Goal: Find specific page/section: Find specific page/section

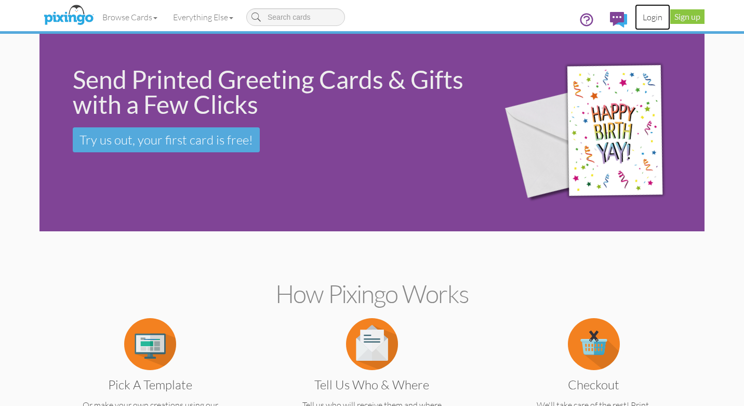
click at [649, 16] on link "Login" at bounding box center [652, 17] width 35 height 26
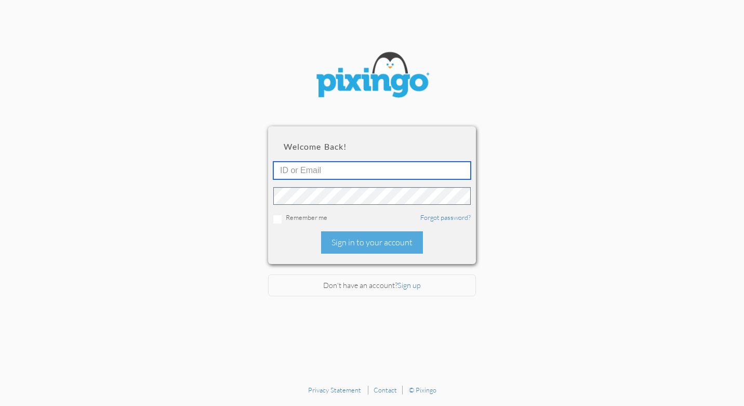
type input "[EMAIL_ADDRESS][DOMAIN_NAME]"
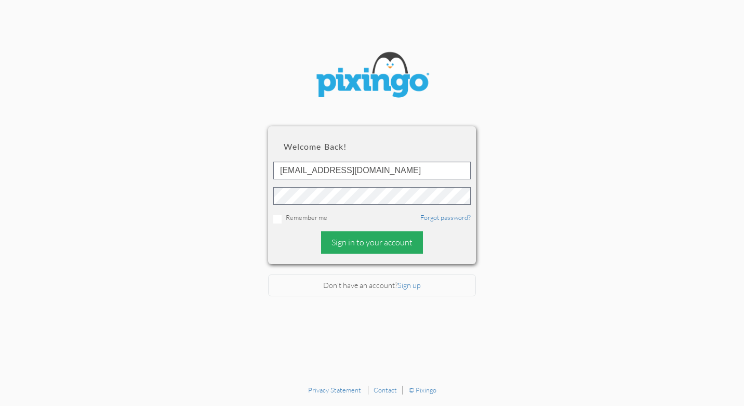
click at [369, 244] on div "Sign in to your account" at bounding box center [372, 242] width 102 height 22
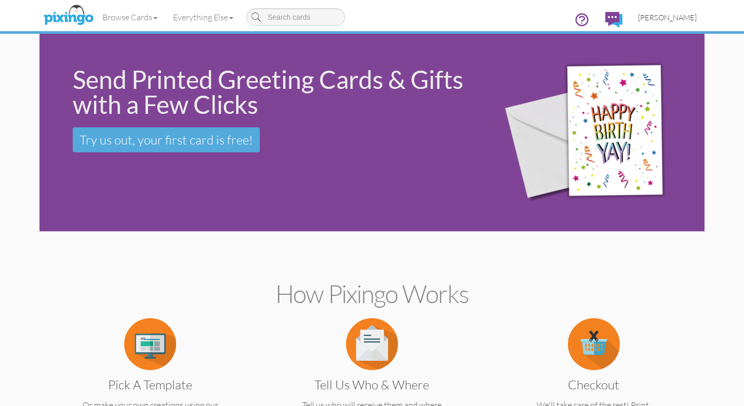
click at [673, 16] on span "[PERSON_NAME]" at bounding box center [667, 17] width 59 height 9
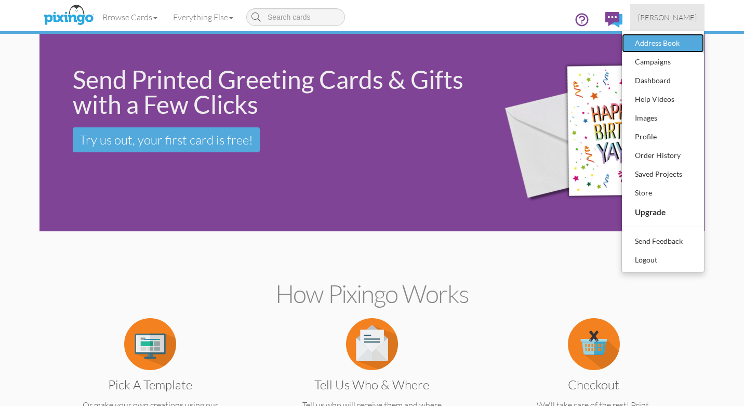
click at [665, 43] on div "Address Book" at bounding box center [662, 43] width 61 height 16
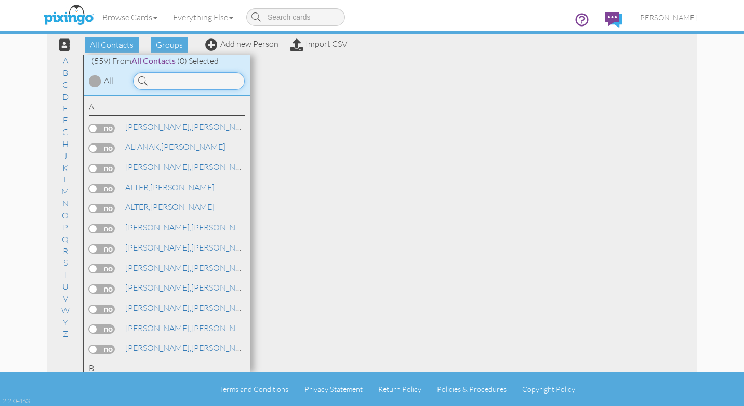
click at [173, 82] on input at bounding box center [189, 81] width 112 height 18
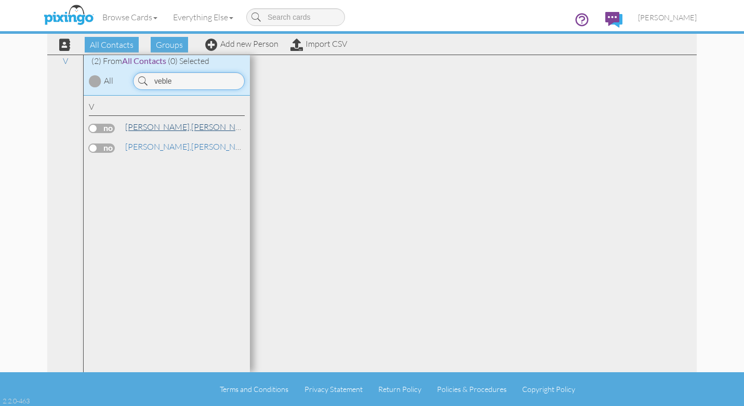
type input "veble"
click at [171, 128] on link "[PERSON_NAME]" at bounding box center [190, 127] width 132 height 12
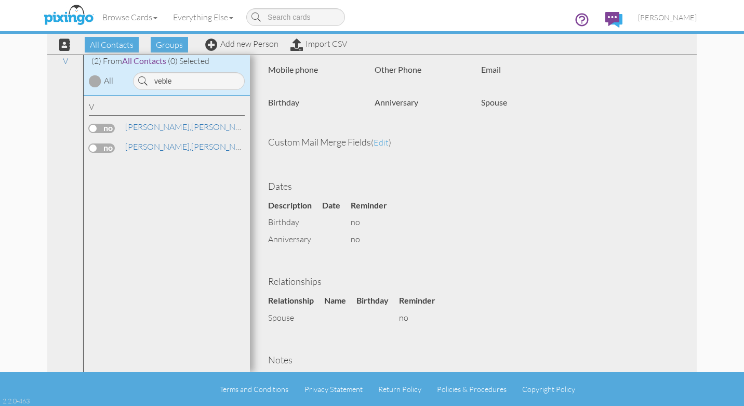
scroll to position [212, 0]
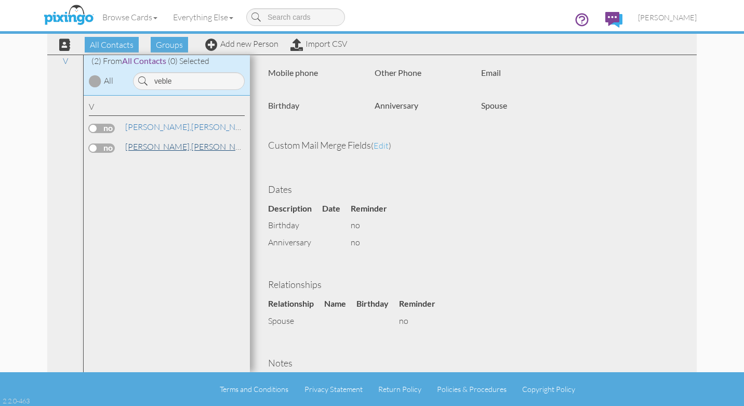
click at [144, 146] on span "[PERSON_NAME]," at bounding box center [158, 146] width 66 height 10
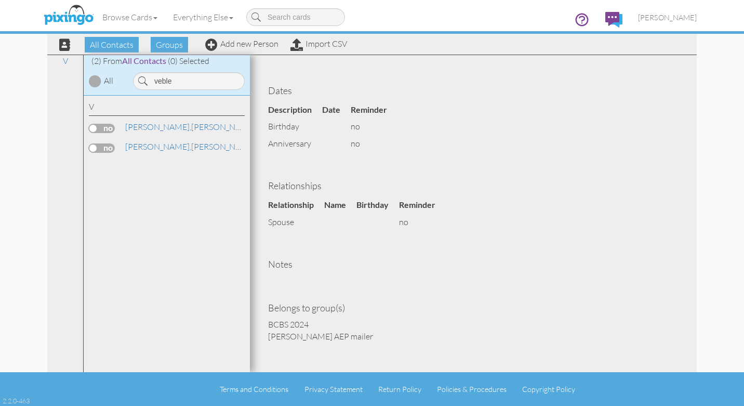
scroll to position [312, 0]
